Goal: Transaction & Acquisition: Purchase product/service

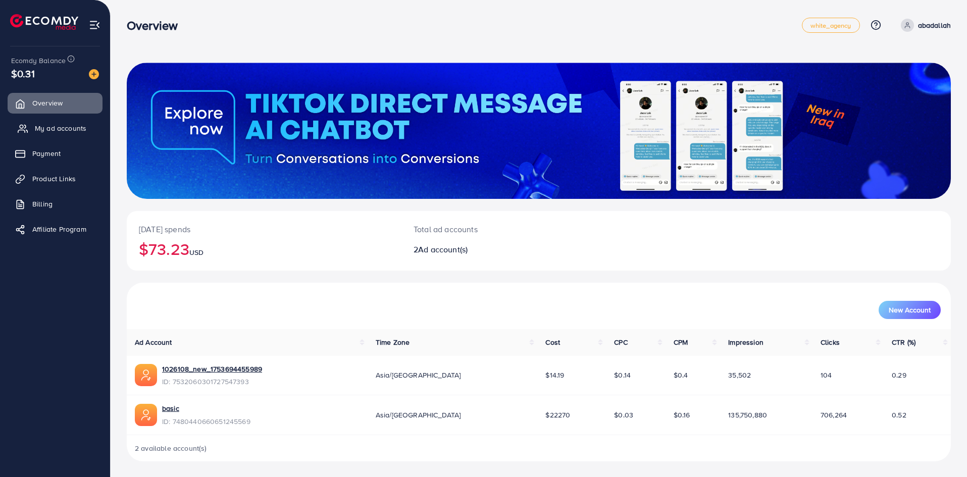
click at [60, 133] on span "My ad accounts" at bounding box center [60, 128] width 51 height 10
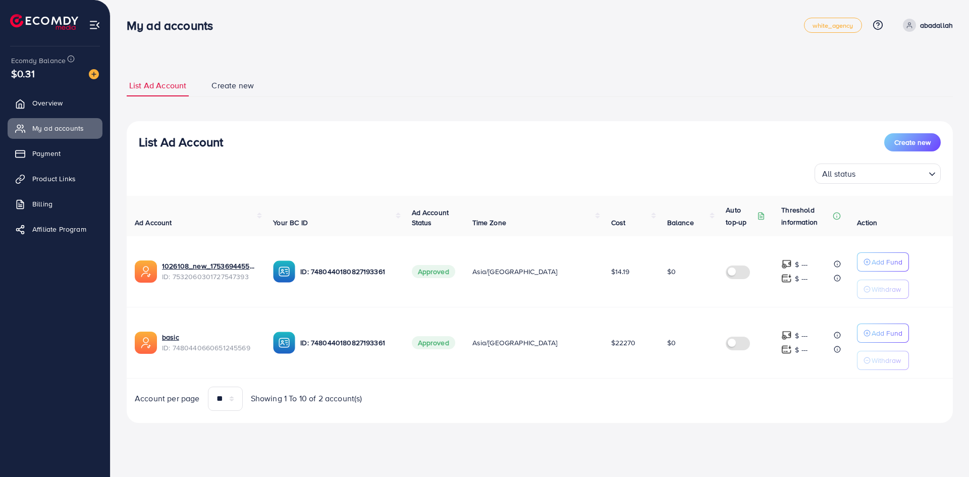
click at [95, 80] on div "$0.31" at bounding box center [55, 73] width 88 height 15
click at [95, 70] on img at bounding box center [94, 74] width 10 height 10
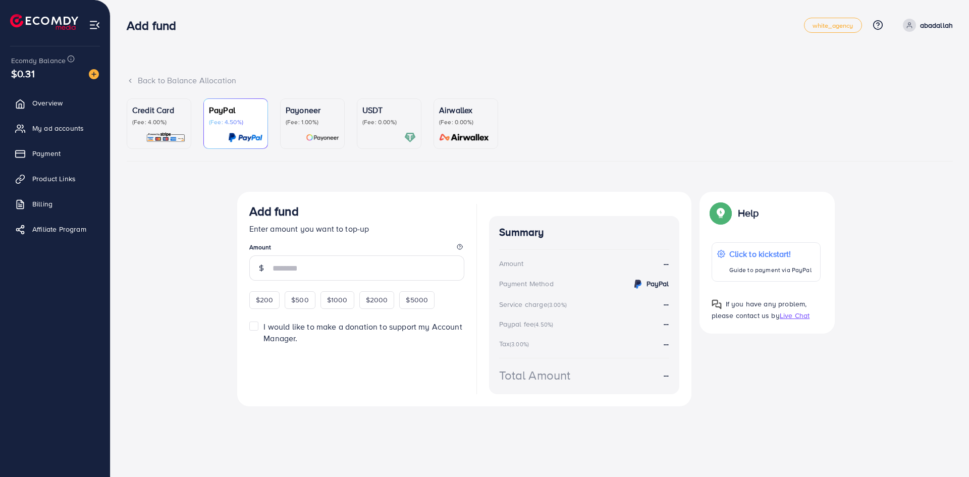
click at [171, 127] on div "Credit Card (Fee: 4.00%)" at bounding box center [159, 123] width 54 height 39
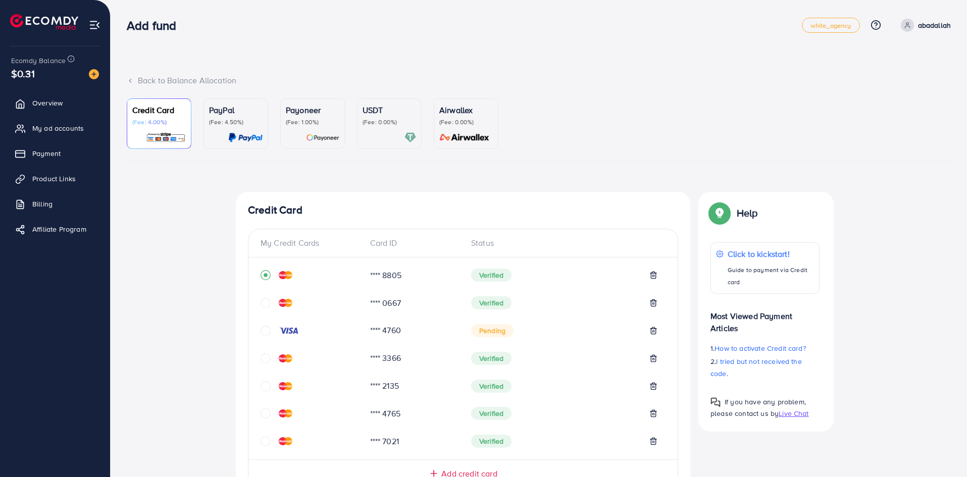
scroll to position [317, 0]
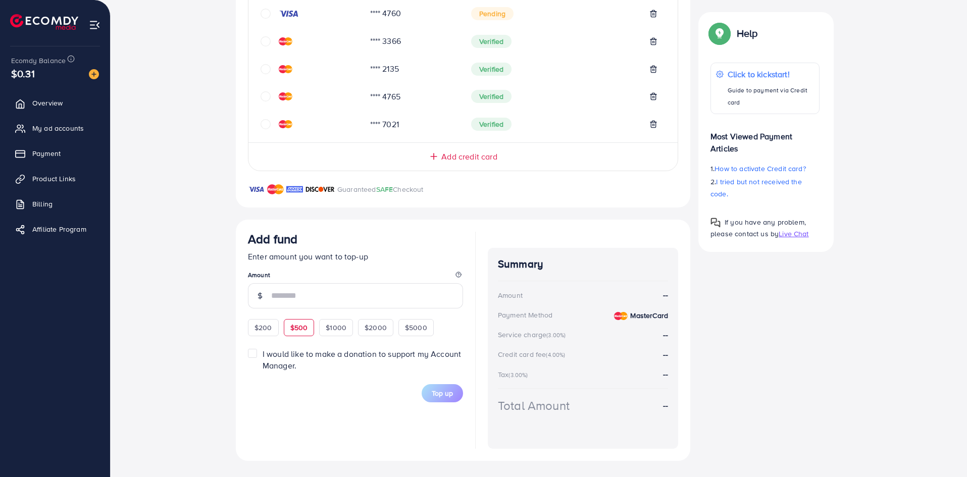
click at [287, 325] on div "$500" at bounding box center [299, 327] width 31 height 17
type input "***"
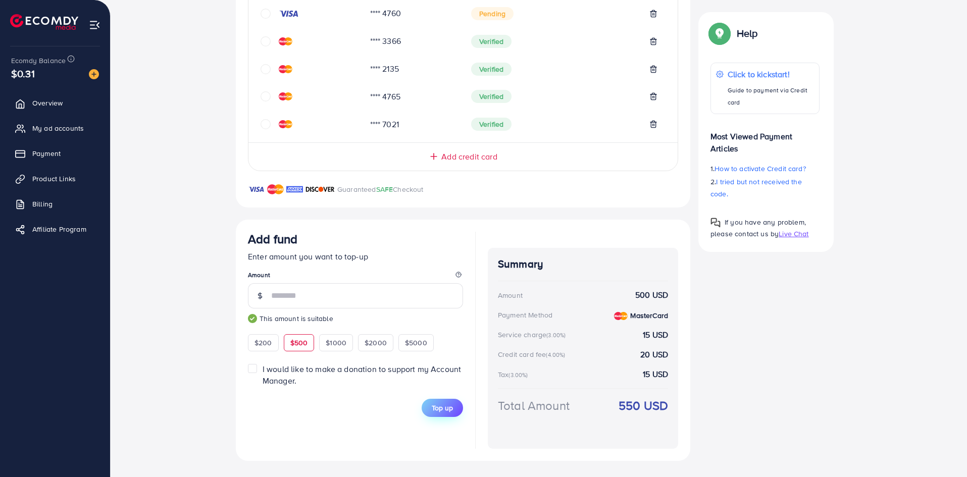
click at [453, 409] on button "Top up" at bounding box center [442, 408] width 41 height 18
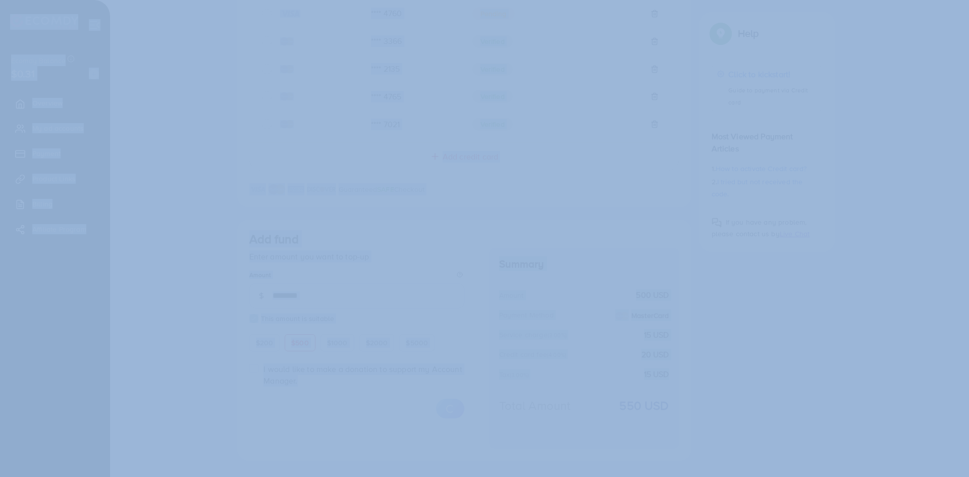
drag, startPoint x: 903, startPoint y: 367, endPoint x: 473, endPoint y: 169, distance: 474.1
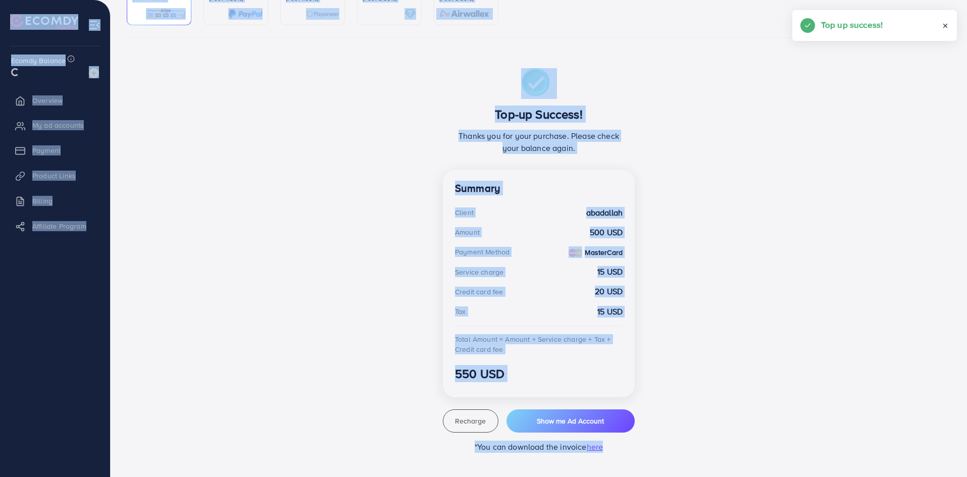
scroll to position [124, 0]
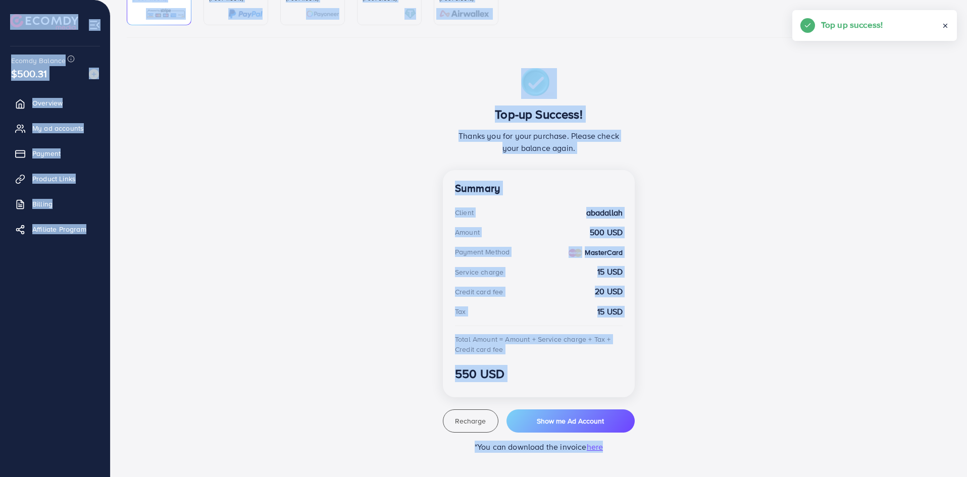
click at [327, 294] on div "Top-up Success! Thanks you for your purchase. Please check your balance again. …" at bounding box center [539, 260] width 606 height 385
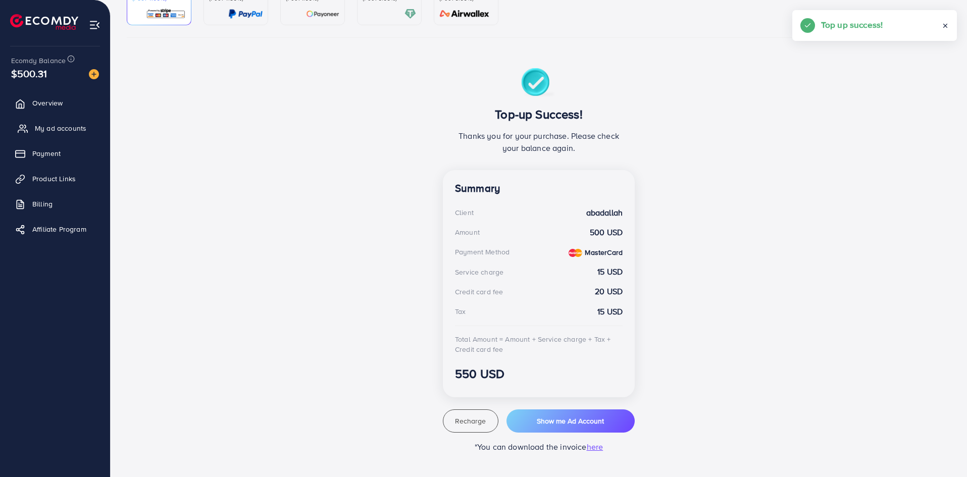
click at [79, 136] on link "My ad accounts" at bounding box center [55, 128] width 95 height 20
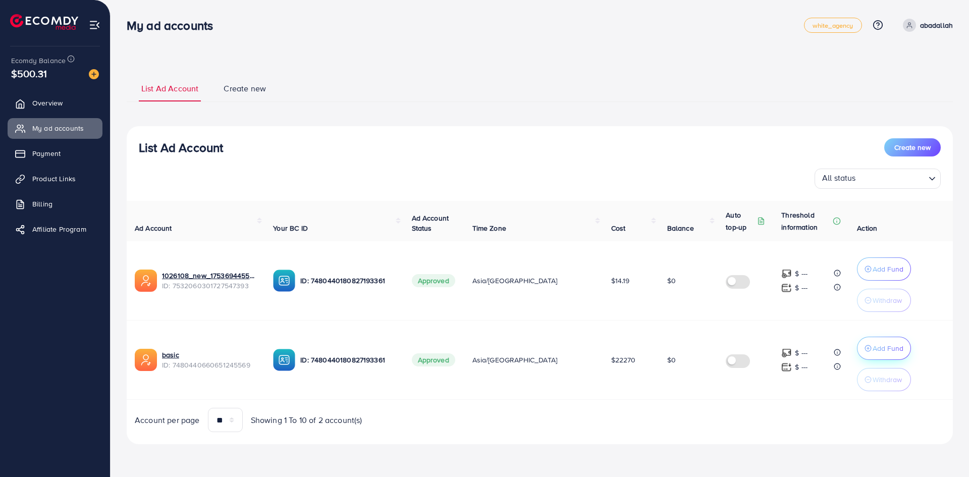
click at [873, 275] on p "Add Fund" at bounding box center [888, 269] width 31 height 12
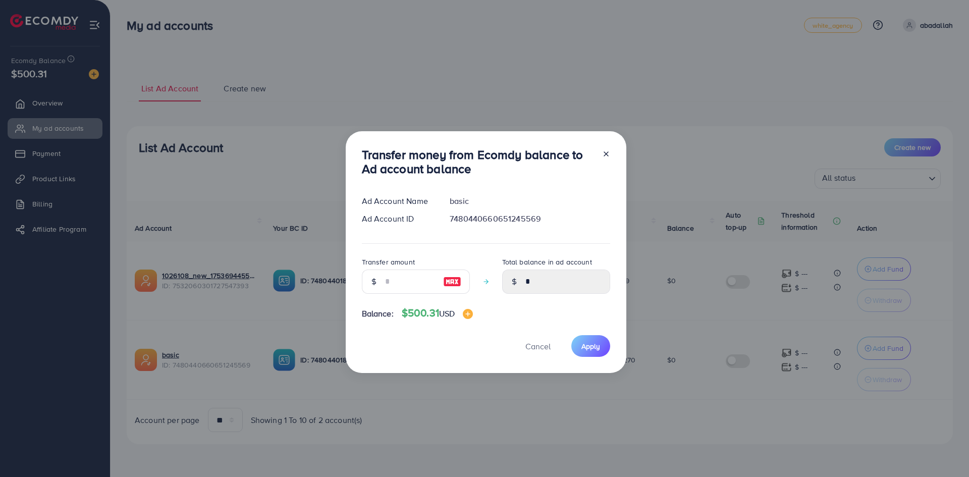
click at [459, 280] on img at bounding box center [452, 282] width 18 height 12
type input "***"
type input "******"
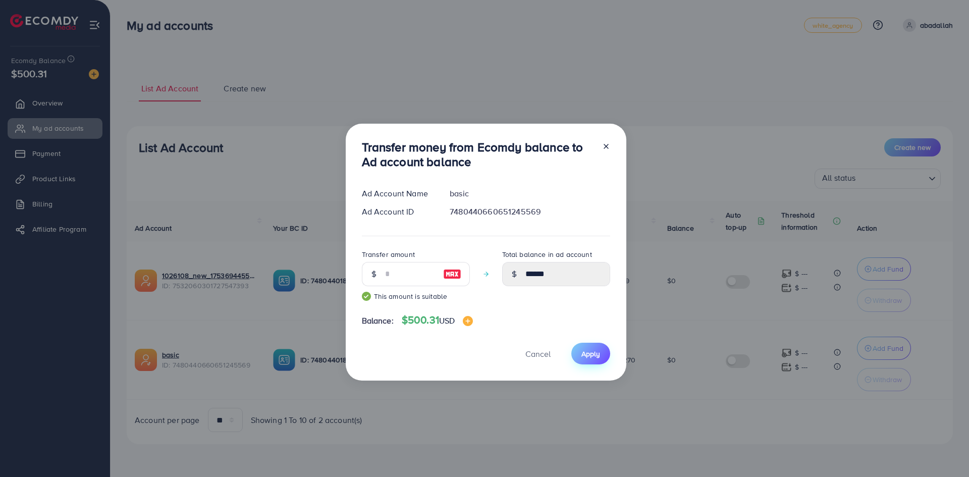
click at [577, 344] on button "Apply" at bounding box center [590, 354] width 39 height 22
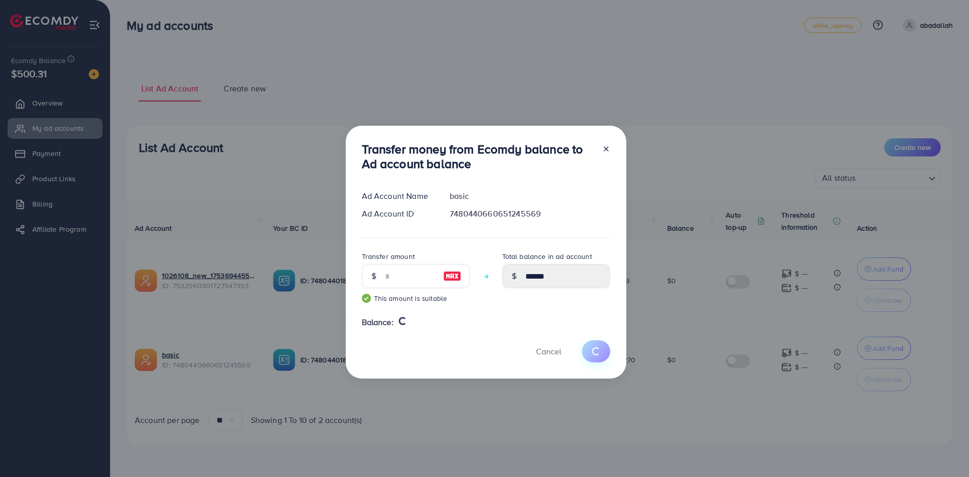
type input "*"
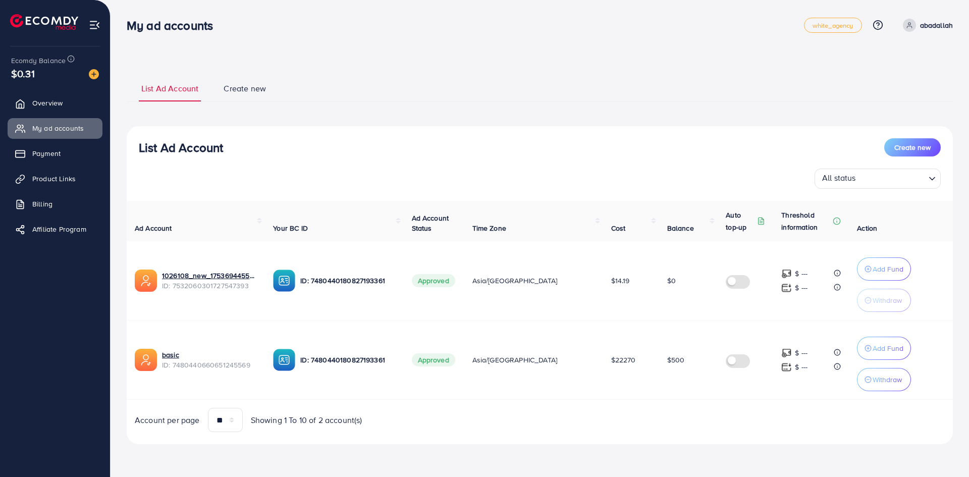
drag, startPoint x: 114, startPoint y: 8, endPoint x: 842, endPoint y: 432, distance: 842.8
click at [842, 432] on div "List Ad Account Create new List Ad Account Create new All status Loading... Ad …" at bounding box center [540, 236] width 859 height 473
click at [842, 432] on div "Account per page ** ** ** *** Showing 1 To 10 of 2 account(s)" at bounding box center [540, 420] width 843 height 24
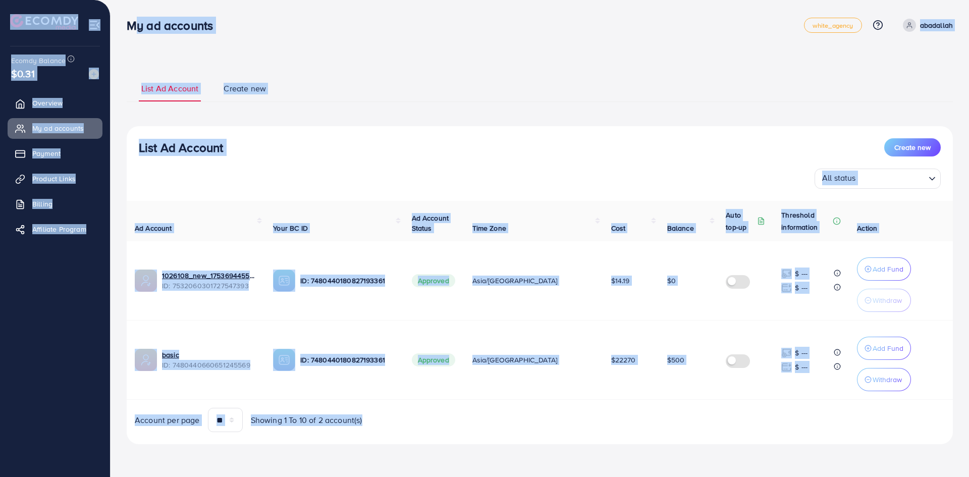
drag, startPoint x: 842, startPoint y: 432, endPoint x: 123, endPoint y: 30, distance: 823.8
click at [123, 30] on div "My ad accounts white_agency Help Center Contact Support Plans and Pricing Term …" at bounding box center [484, 236] width 969 height 473
click at [120, 26] on div "My ad accounts" at bounding box center [174, 25] width 111 height 15
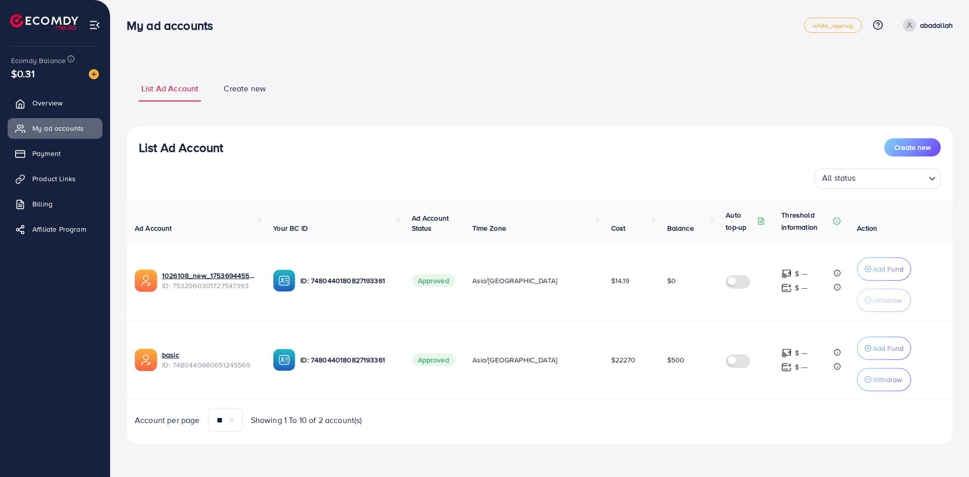
drag, startPoint x: 116, startPoint y: 13, endPoint x: 780, endPoint y: 427, distance: 783.1
click at [780, 427] on div "List Ad Account Create new List Ad Account Create new All status Loading... Ad …" at bounding box center [540, 236] width 859 height 473
click at [780, 427] on div "Account per page ** ** ** *** Showing 1 To 10 of 2 account(s)" at bounding box center [540, 420] width 843 height 24
drag, startPoint x: 761, startPoint y: 412, endPoint x: 121, endPoint y: 27, distance: 747.4
click at [121, 27] on div "My ad accounts white_agency Help Center Contact Support Plans and Pricing Term …" at bounding box center [484, 236] width 969 height 473
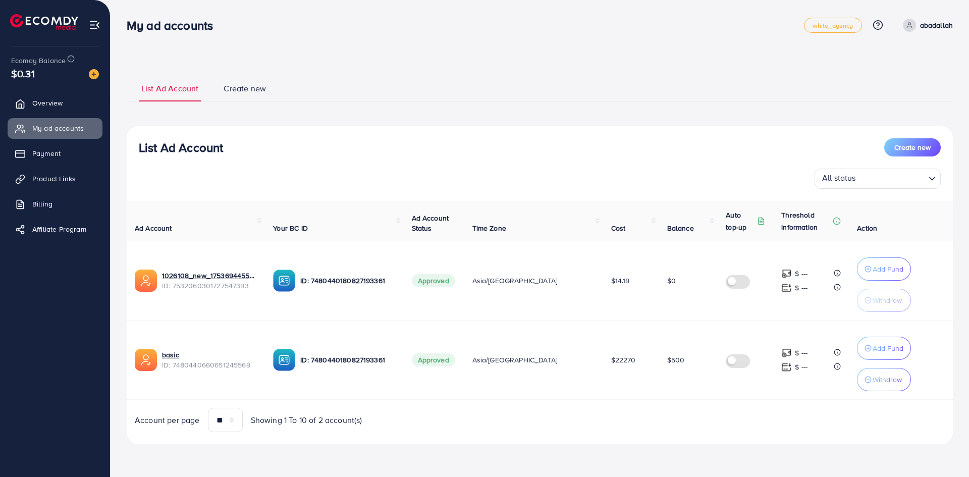
click at [830, 451] on div "List Ad Account Create new List Ad Account Create new All status Loading... Ad …" at bounding box center [540, 260] width 826 height 394
click at [830, 448] on div "List Ad Account Create new List Ad Account Create new All status Loading... Ad …" at bounding box center [540, 260] width 826 height 394
drag, startPoint x: 819, startPoint y: 437, endPoint x: 128, endPoint y: 20, distance: 807.9
click at [128, 20] on div "My ad accounts white_agency Help Center Contact Support Plans and Pricing Term …" at bounding box center [484, 236] width 969 height 473
click at [392, 67] on div "List Ad Account Create new List Ad Account Create new All status Loading... Ad …" at bounding box center [540, 260] width 826 height 394
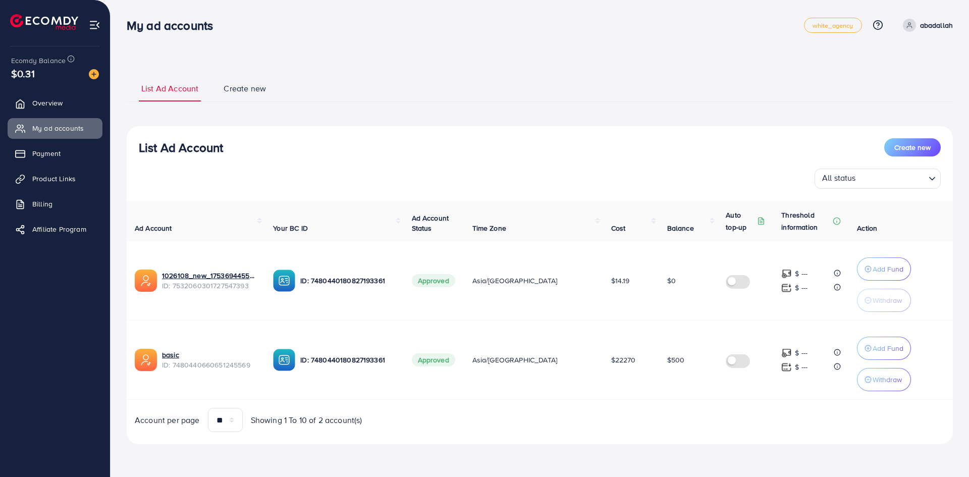
drag, startPoint x: 557, startPoint y: 328, endPoint x: 629, endPoint y: 438, distance: 131.3
click at [605, 429] on div "Ad Account Your BC ID Ad Account Status Time Zone Cost Balance Auto top-up Thre…" at bounding box center [540, 316] width 826 height 231
click at [631, 438] on div "List Ad Account Create new All status Loading... Ad Account Your BC ID Ad Accou…" at bounding box center [540, 285] width 826 height 318
drag, startPoint x: 649, startPoint y: 453, endPoint x: 119, endPoint y: 31, distance: 678.3
click at [119, 31] on div "My ad accounts white_agency Help Center Contact Support Plans and Pricing Term …" at bounding box center [484, 236] width 969 height 473
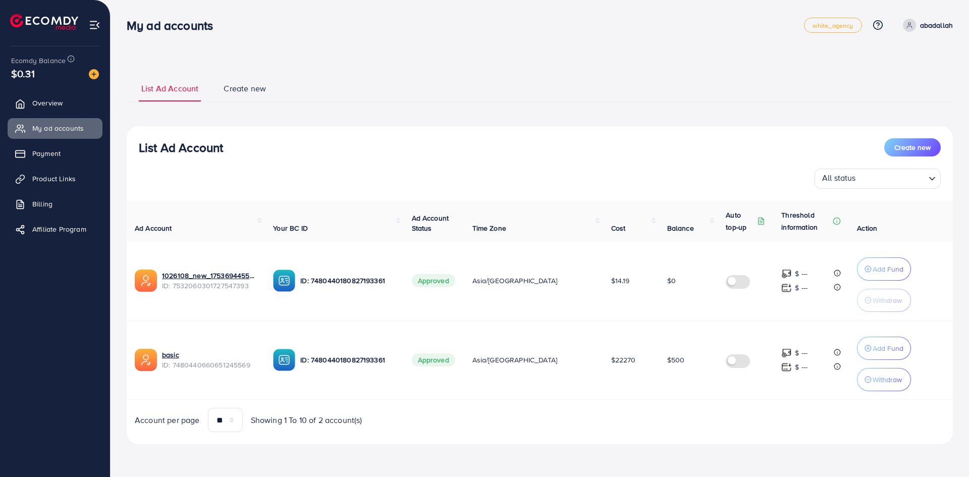
click at [119, 31] on div "My ad accounts" at bounding box center [174, 25] width 111 height 15
drag, startPoint x: 119, startPoint y: 27, endPoint x: 617, endPoint y: 430, distance: 640.8
click at [617, 430] on div "My ad accounts white_agency Help Center Contact Support Plans and Pricing Term …" at bounding box center [484, 236] width 969 height 473
click at [617, 430] on div "Account per page ** ** ** *** Showing 1 To 10 of 2 account(s)" at bounding box center [540, 420] width 843 height 24
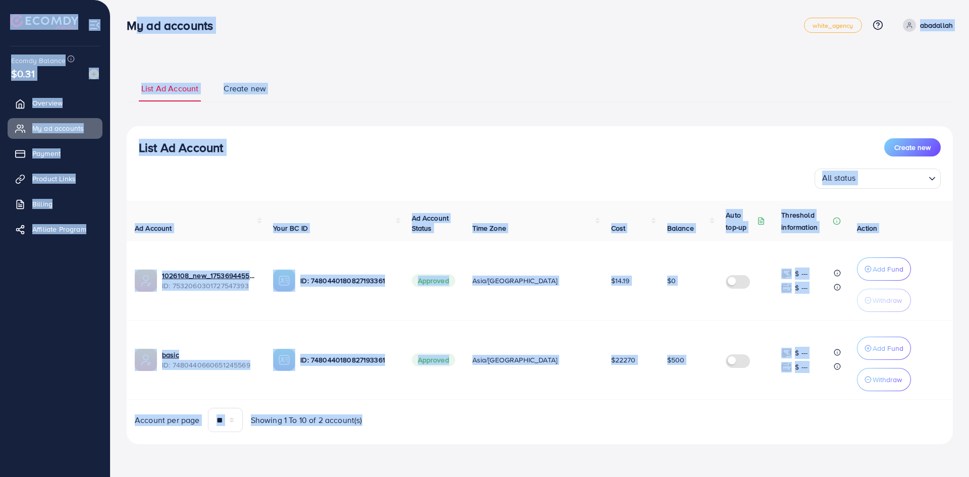
drag, startPoint x: 617, startPoint y: 430, endPoint x: 131, endPoint y: 26, distance: 632.0
click at [131, 26] on div "My ad accounts white_agency Help Center Contact Support Plans and Pricing Term …" at bounding box center [484, 236] width 969 height 473
click at [129, 20] on h3 "My ad accounts" at bounding box center [174, 25] width 94 height 15
drag, startPoint x: 127, startPoint y: 17, endPoint x: 693, endPoint y: 427, distance: 698.9
click at [693, 427] on div "My ad accounts white_agency Help Center Contact Support Plans and Pricing Term …" at bounding box center [484, 236] width 969 height 473
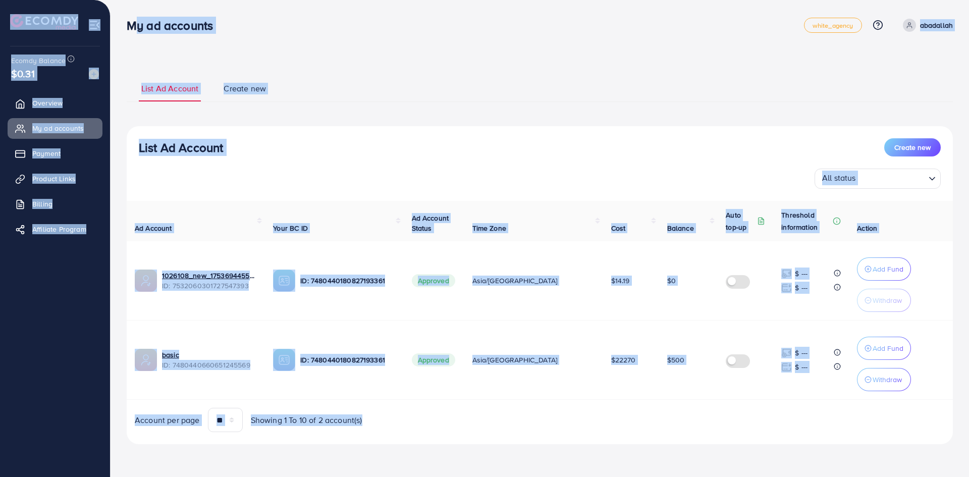
click at [693, 427] on div "Account per page ** ** ** *** Showing 1 To 10 of 2 account(s)" at bounding box center [540, 420] width 843 height 24
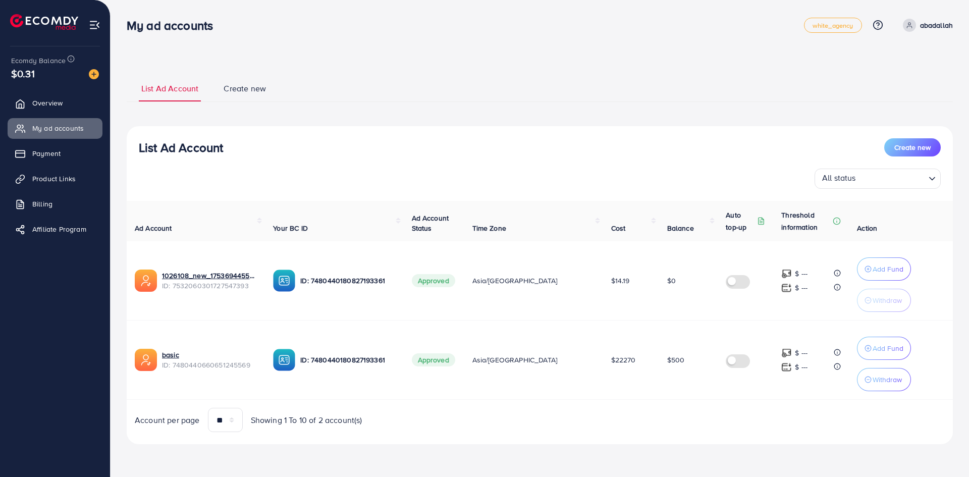
click at [496, 433] on div "List Ad Account Create new All status Loading... Ad Account Your BC ID Ad Accou…" at bounding box center [540, 285] width 826 height 318
drag, startPoint x: 488, startPoint y: 414, endPoint x: 129, endPoint y: 31, distance: 525.0
click at [129, 31] on div "My ad accounts white_agency Help Center Contact Support Plans and Pricing Term …" at bounding box center [484, 236] width 969 height 473
click at [538, 445] on div "List Ad Account Create new List Ad Account Create new All status Loading... Ad …" at bounding box center [540, 260] width 826 height 394
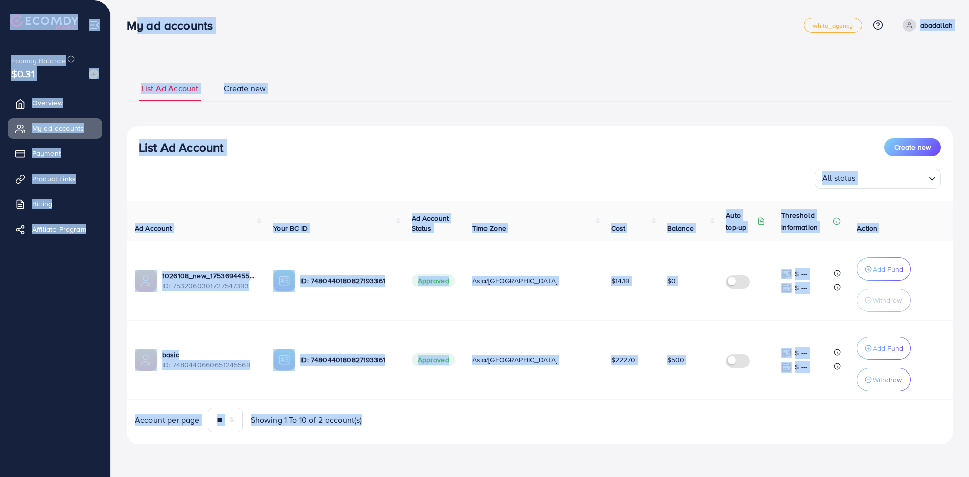
drag, startPoint x: 537, startPoint y: 445, endPoint x: 121, endPoint y: 24, distance: 592.2
click at [121, 24] on div "My ad accounts white_agency Help Center Contact Support Plans and Pricing Term …" at bounding box center [484, 236] width 969 height 473
click at [438, 409] on div "Account per page ** ** ** *** Showing 1 To 10 of 2 account(s)" at bounding box center [333, 420] width 413 height 24
drag, startPoint x: 417, startPoint y: 414, endPoint x: 122, endPoint y: 32, distance: 483.4
click at [122, 32] on div "My ad accounts white_agency Help Center Contact Support Plans and Pricing Term …" at bounding box center [484, 236] width 969 height 473
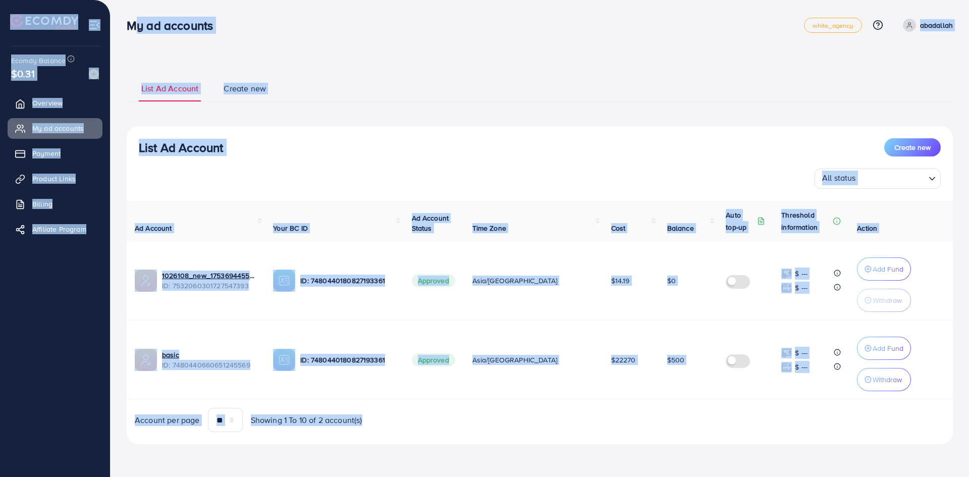
click at [122, 32] on div "My ad accounts" at bounding box center [174, 25] width 111 height 15
drag, startPoint x: 122, startPoint y: 28, endPoint x: 636, endPoint y: 451, distance: 666.0
click at [636, 451] on div "My ad accounts white_agency Help Center Contact Support Plans and Pricing Term …" at bounding box center [484, 236] width 969 height 473
click at [631, 450] on div "List Ad Account Create new List Ad Account Create new All status Loading... Ad …" at bounding box center [540, 260] width 826 height 394
drag, startPoint x: 618, startPoint y: 437, endPoint x: 125, endPoint y: 37, distance: 634.9
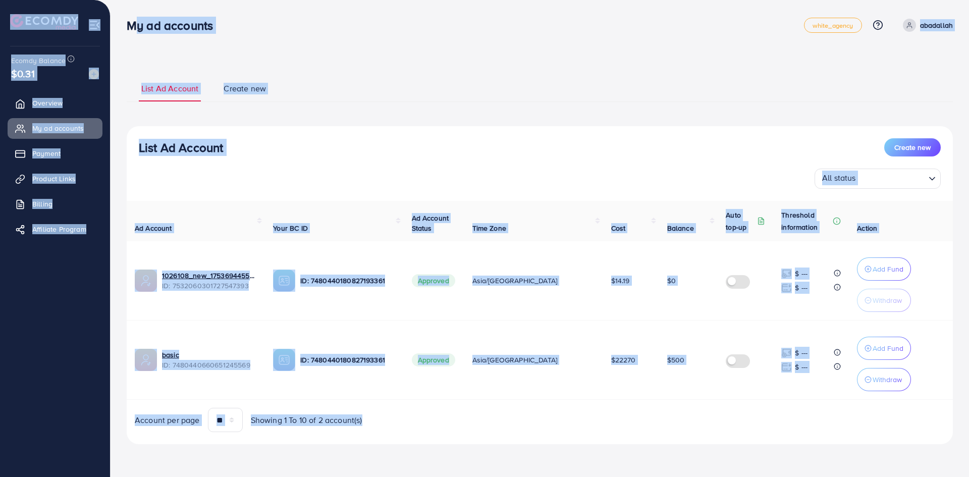
click at [125, 37] on div "List Ad Account Create new List Ad Account Create new All status Loading... Ad …" at bounding box center [540, 236] width 859 height 473
drag, startPoint x: 125, startPoint y: 32, endPoint x: 543, endPoint y: 456, distance: 595.5
click at [543, 456] on div "My ad accounts white_agency Help Center Contact Support Plans and Pricing Term …" at bounding box center [484, 236] width 969 height 473
click at [543, 456] on div "List Ad Account Create new List Ad Account Create new All status Loading... Ad …" at bounding box center [540, 260] width 826 height 394
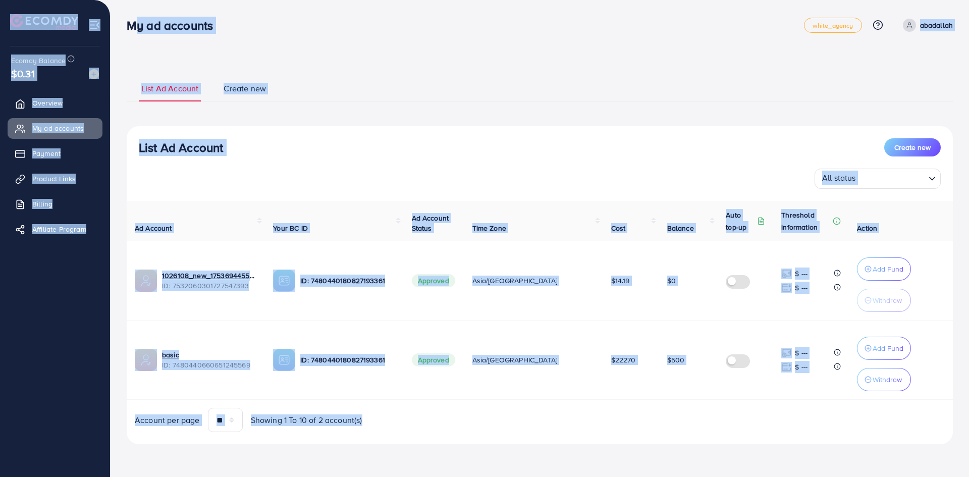
click at [509, 421] on div "Account per page ** ** ** *** Showing 1 To 10 of 2 account(s)" at bounding box center [333, 420] width 413 height 24
drag, startPoint x: 509, startPoint y: 421, endPoint x: 119, endPoint y: 18, distance: 561.2
click at [119, 18] on div "My ad accounts white_agency Help Center Contact Support Plans and Pricing Term …" at bounding box center [484, 236] width 969 height 473
click at [119, 18] on div "My ad accounts" at bounding box center [174, 25] width 111 height 15
drag, startPoint x: 119, startPoint y: 18, endPoint x: 570, endPoint y: 418, distance: 603.4
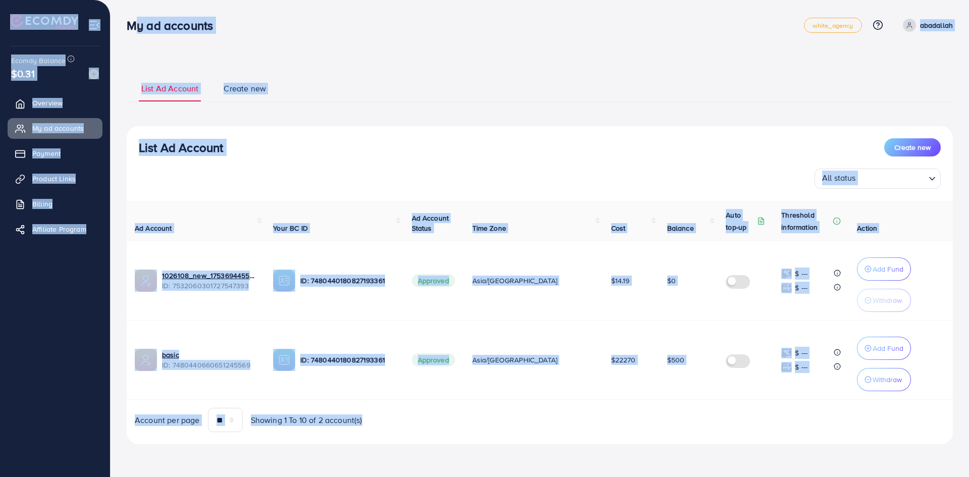
click at [570, 418] on div "My ad accounts white_agency Help Center Contact Support Plans and Pricing Term …" at bounding box center [484, 236] width 969 height 473
click at [570, 419] on div "Account per page ** ** ** *** Showing 1 To 10 of 2 account(s)" at bounding box center [540, 420] width 843 height 24
click at [571, 419] on div "Account per page ** ** ** *** Showing 1 To 10 of 2 account(s)" at bounding box center [540, 420] width 843 height 24
drag, startPoint x: 571, startPoint y: 419, endPoint x: 129, endPoint y: 29, distance: 589.8
click at [129, 29] on div "My ad accounts white_agency Help Center Contact Support Plans and Pricing Term …" at bounding box center [484, 236] width 969 height 473
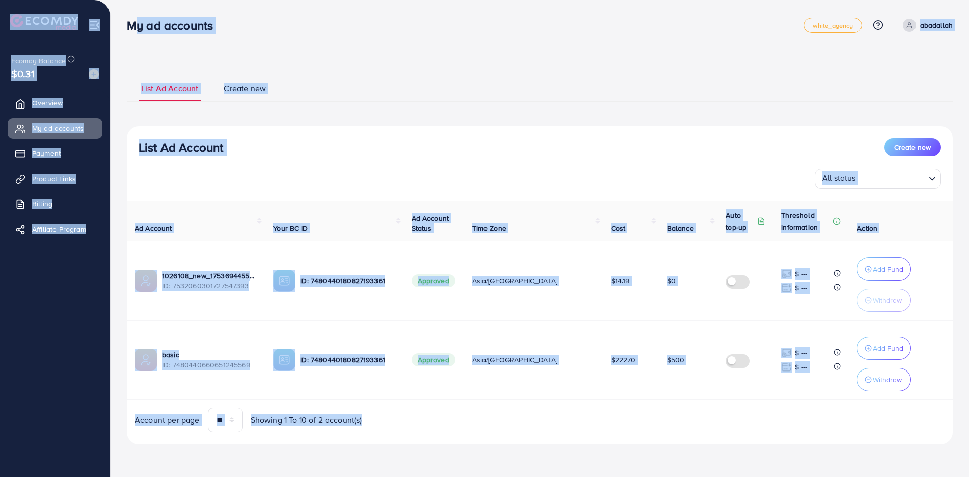
click at [129, 29] on h3 "My ad accounts" at bounding box center [174, 25] width 94 height 15
drag, startPoint x: 123, startPoint y: 25, endPoint x: 599, endPoint y: 439, distance: 630.8
click at [599, 439] on div "My ad accounts white_agency Help Center Contact Support Plans and Pricing Term …" at bounding box center [484, 236] width 969 height 473
click at [595, 439] on div "List Ad Account Create new All status Loading... Ad Account Your BC ID Ad Accou…" at bounding box center [540, 285] width 826 height 318
drag, startPoint x: 595, startPoint y: 439, endPoint x: 133, endPoint y: 30, distance: 616.9
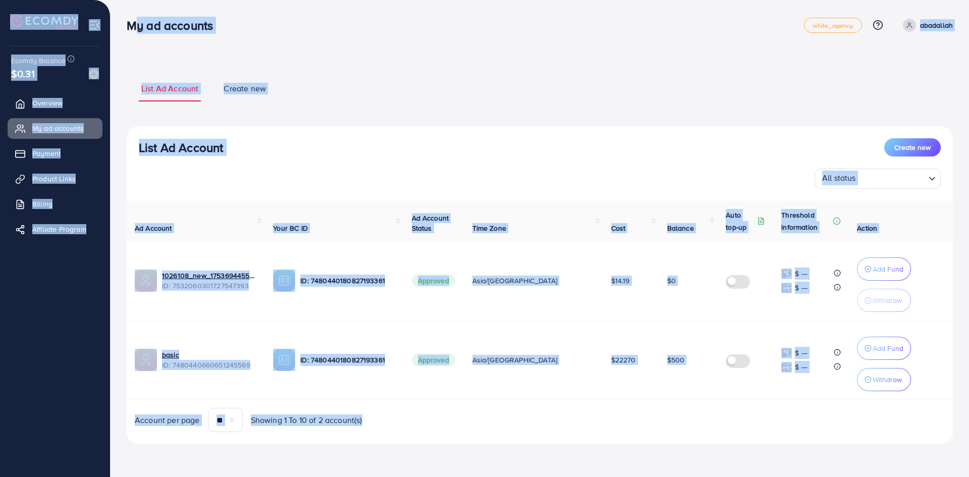
click at [133, 30] on div "My ad accounts white_agency Help Center Contact Support Plans and Pricing Term …" at bounding box center [484, 236] width 969 height 473
click at [126, 27] on div "My ad accounts" at bounding box center [174, 25] width 111 height 15
drag, startPoint x: 124, startPoint y: 23, endPoint x: 674, endPoint y: 435, distance: 687.4
click at [674, 435] on div "My ad accounts white_agency Help Center Contact Support Plans and Pricing Term …" at bounding box center [484, 236] width 969 height 473
click at [673, 433] on div "List Ad Account Create new All status Loading... Ad Account Your BC ID Ad Accou…" at bounding box center [540, 285] width 826 height 318
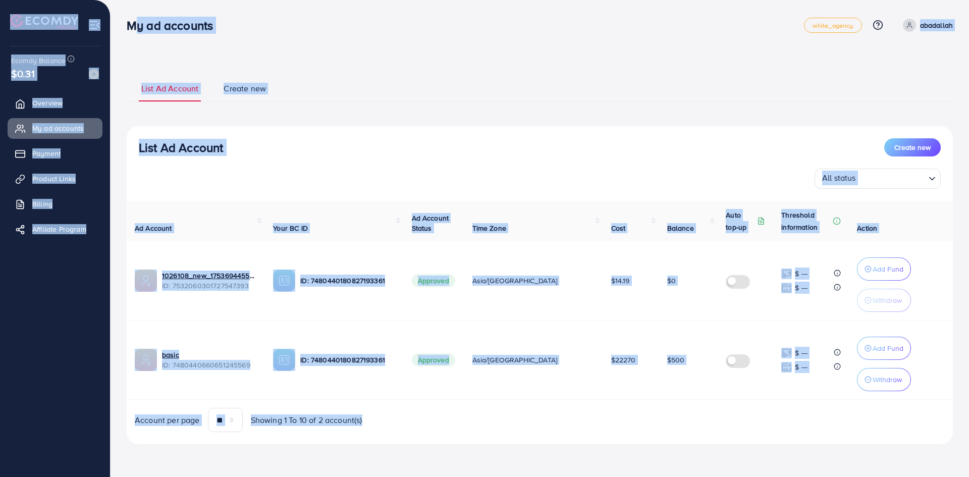
drag, startPoint x: 668, startPoint y: 430, endPoint x: 124, endPoint y: 32, distance: 673.7
click at [124, 32] on div "My ad accounts white_agency Help Center Contact Support Plans and Pricing Term …" at bounding box center [484, 236] width 969 height 473
click at [412, 174] on div "All status Loading..." at bounding box center [540, 179] width 802 height 20
drag, startPoint x: 546, startPoint y: 427, endPoint x: 128, endPoint y: 24, distance: 580.2
click at [128, 24] on div "My ad accounts white_agency Help Center Contact Support Plans and Pricing Term …" at bounding box center [484, 236] width 969 height 473
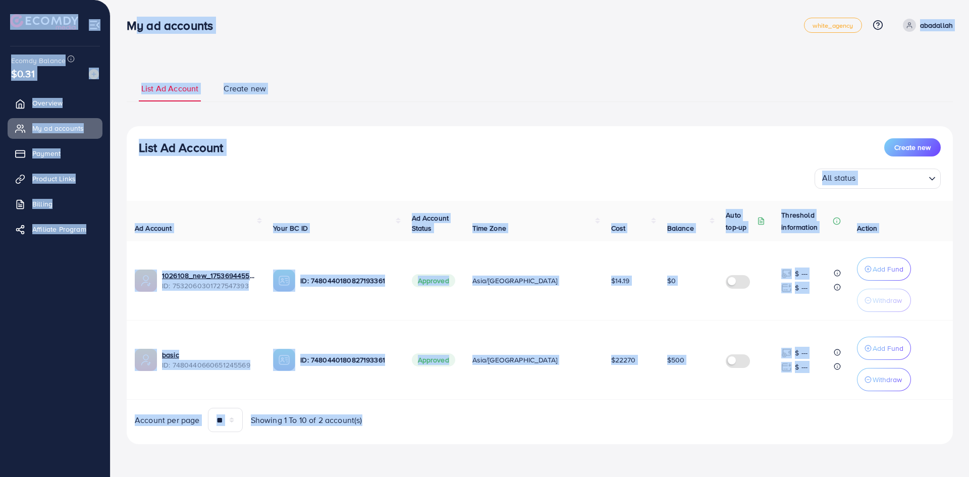
click at [128, 24] on h3 "My ad accounts" at bounding box center [174, 25] width 94 height 15
drag, startPoint x: 127, startPoint y: 24, endPoint x: 719, endPoint y: 479, distance: 747.0
click at [719, 477] on html "My ad accounts white_agency Help Center Contact Support Plans and Pricing Term …" at bounding box center [484, 238] width 969 height 477
click at [712, 459] on div "List Ad Account Create new List Ad Account Create new All status Loading... Ad …" at bounding box center [540, 236] width 859 height 473
drag, startPoint x: 698, startPoint y: 450, endPoint x: 124, endPoint y: 23, distance: 715.2
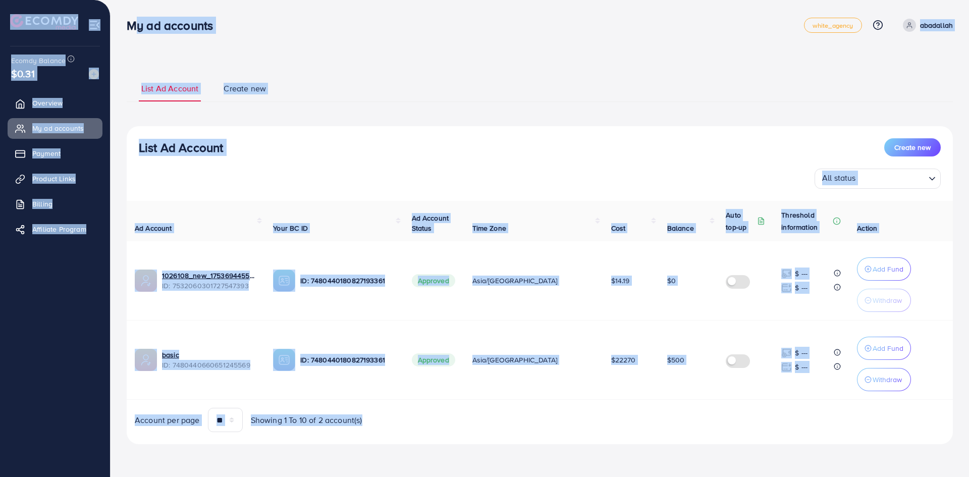
click at [124, 23] on div "My ad accounts white_agency Help Center Contact Support Plans and Pricing Term …" at bounding box center [484, 236] width 969 height 473
click at [124, 23] on div "My ad accounts" at bounding box center [174, 25] width 111 height 15
drag, startPoint x: 124, startPoint y: 23, endPoint x: 523, endPoint y: 426, distance: 567.2
click at [523, 426] on div "My ad accounts white_agency Help Center Contact Support Plans and Pricing Term …" at bounding box center [484, 236] width 969 height 473
click at [523, 426] on div "Account per page ** ** ** *** Showing 1 To 10 of 2 account(s)" at bounding box center [333, 420] width 413 height 24
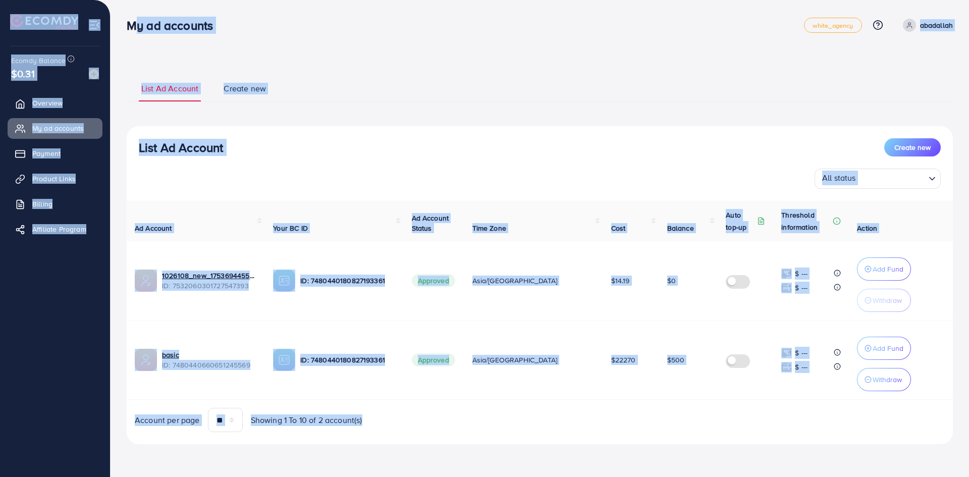
drag, startPoint x: 523, startPoint y: 426, endPoint x: 135, endPoint y: 30, distance: 554.8
click at [135, 30] on div "My ad accounts white_agency Help Center Contact Support Plans and Pricing Term …" at bounding box center [484, 236] width 969 height 473
click at [666, 129] on div "List Ad Account Create new All status Loading... Ad Account Your BC ID Ad Accou…" at bounding box center [540, 285] width 826 height 318
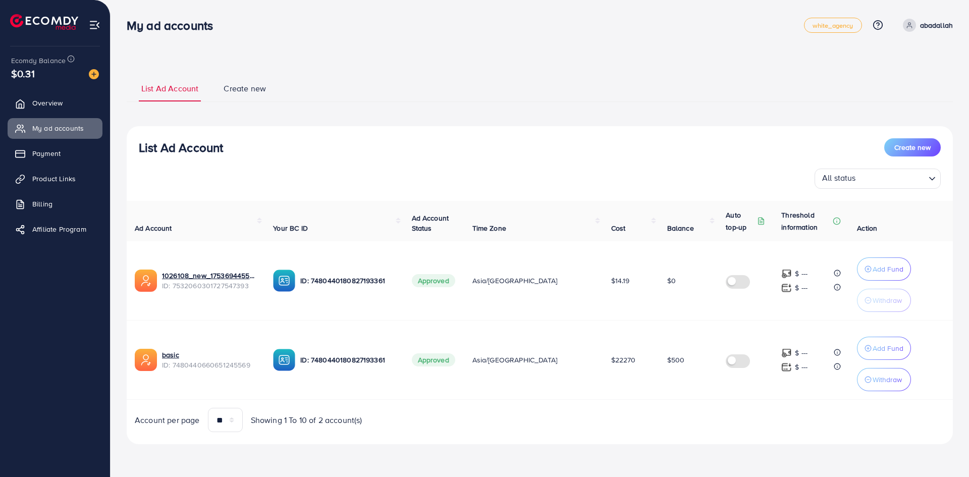
drag, startPoint x: 665, startPoint y: 127, endPoint x: 768, endPoint y: 386, distance: 278.7
click at [768, 386] on div "List Ad Account Create new All status Loading... Ad Account Your BC ID Ad Accou…" at bounding box center [540, 285] width 826 height 318
click at [773, 394] on td "$ --- $ ---" at bounding box center [811, 360] width 76 height 79
drag, startPoint x: 782, startPoint y: 410, endPoint x: 475, endPoint y: 78, distance: 452.3
click at [475, 78] on div "List Ad Account Create new List Ad Account Create new All status Loading... Ad …" at bounding box center [540, 260] width 826 height 370
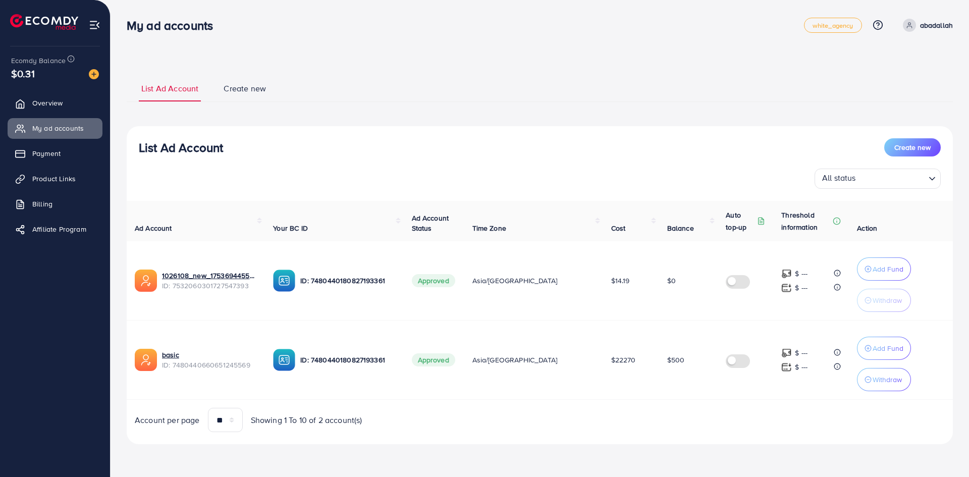
click at [475, 78] on ul "List Ad Account Create new" at bounding box center [540, 88] width 826 height 27
